Goal: Information Seeking & Learning: Learn about a topic

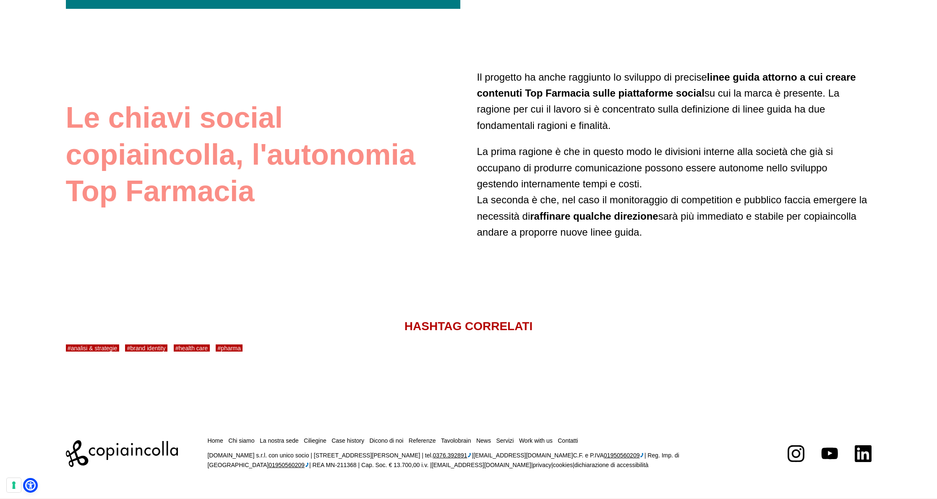
scroll to position [2342, 0]
click at [154, 346] on link "#brand identity" at bounding box center [146, 347] width 42 height 7
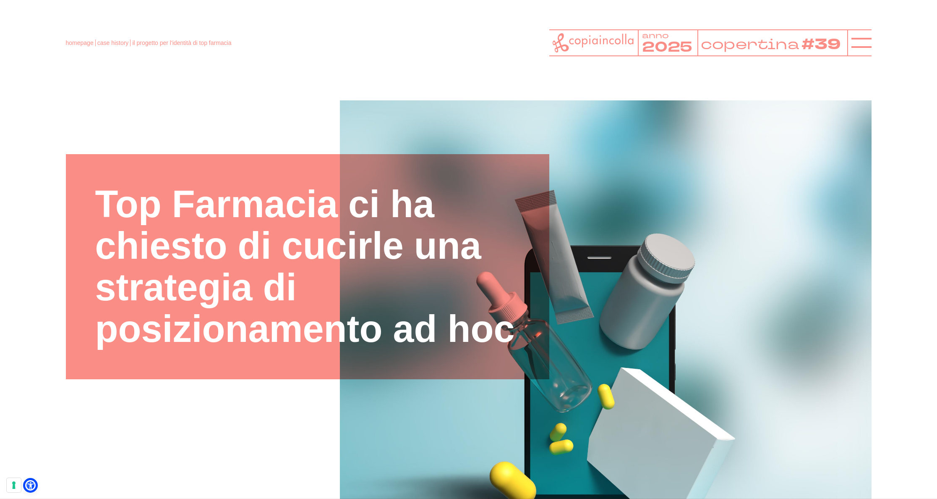
scroll to position [0, 0]
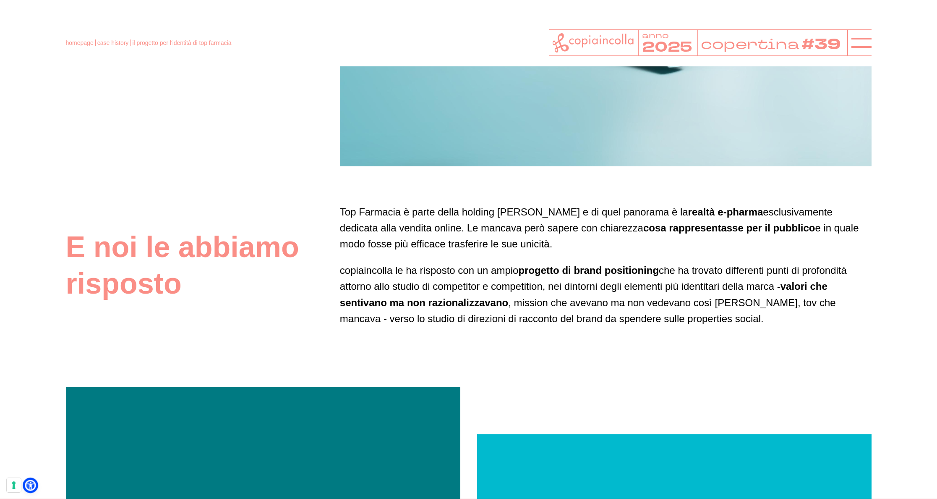
click at [31, 483] on icon at bounding box center [30, 485] width 9 height 9
select select "en"
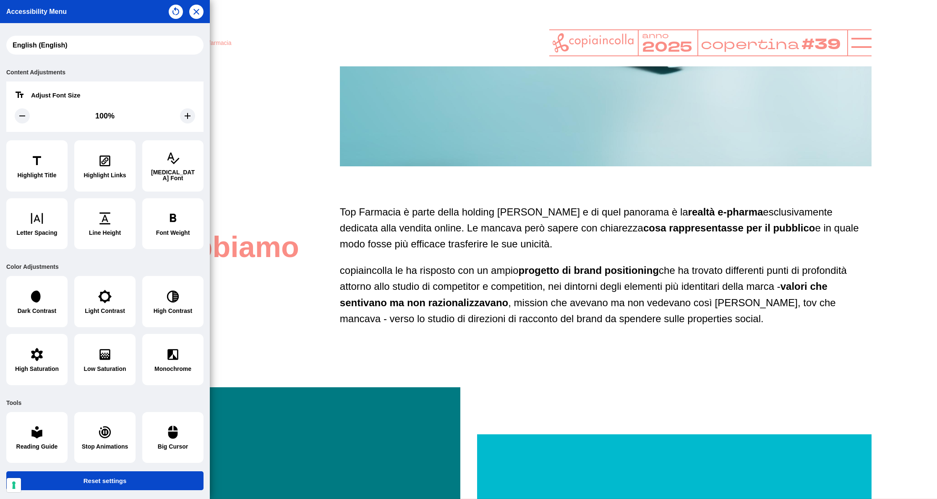
scroll to position [466, 0]
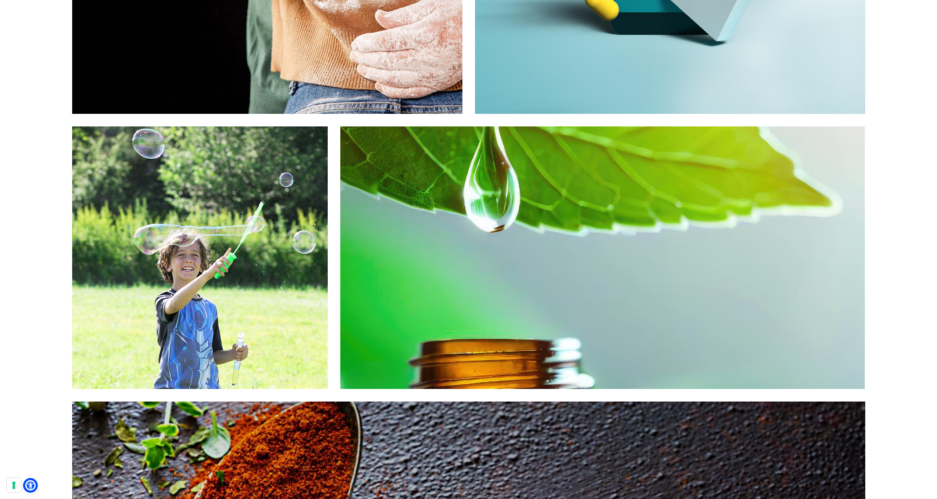
scroll to position [769, 0]
